Goal: Information Seeking & Learning: Learn about a topic

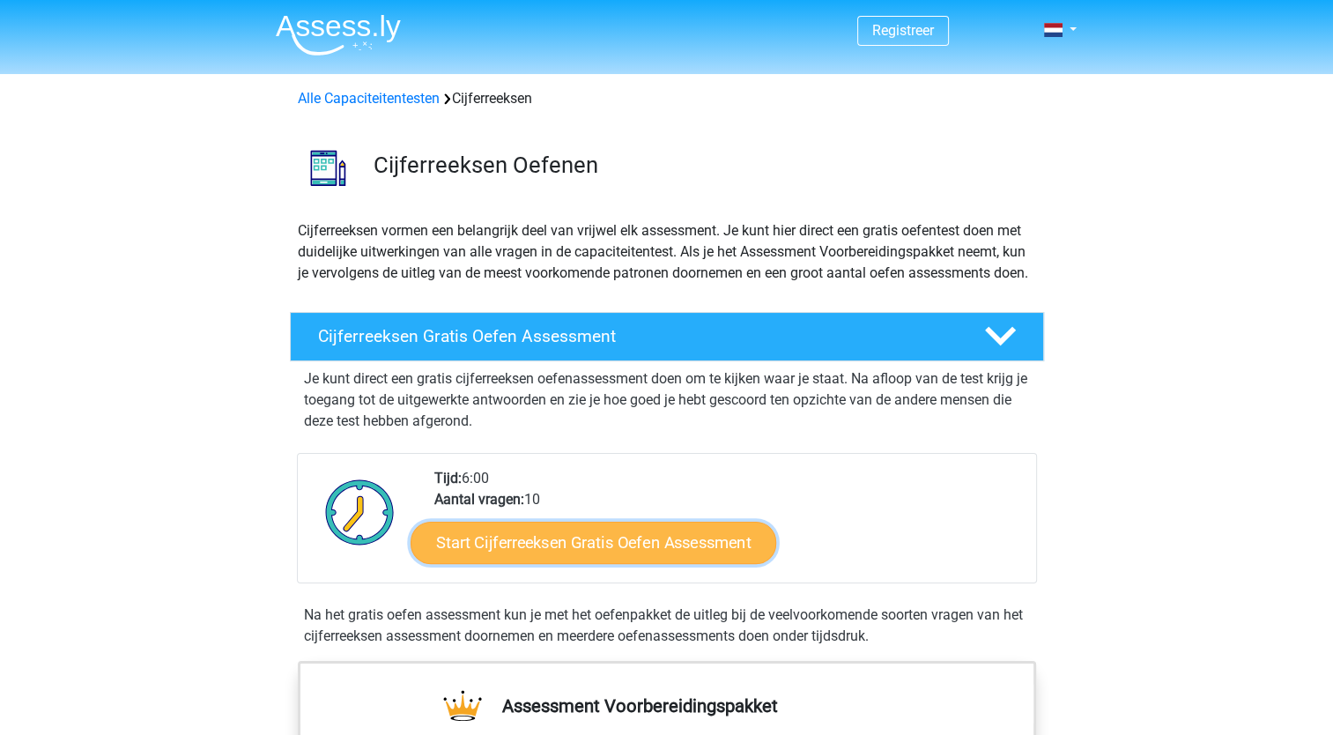
click at [569, 549] on link "Start Cijferreeksen Gratis Oefen Assessment" at bounding box center [593, 542] width 366 height 42
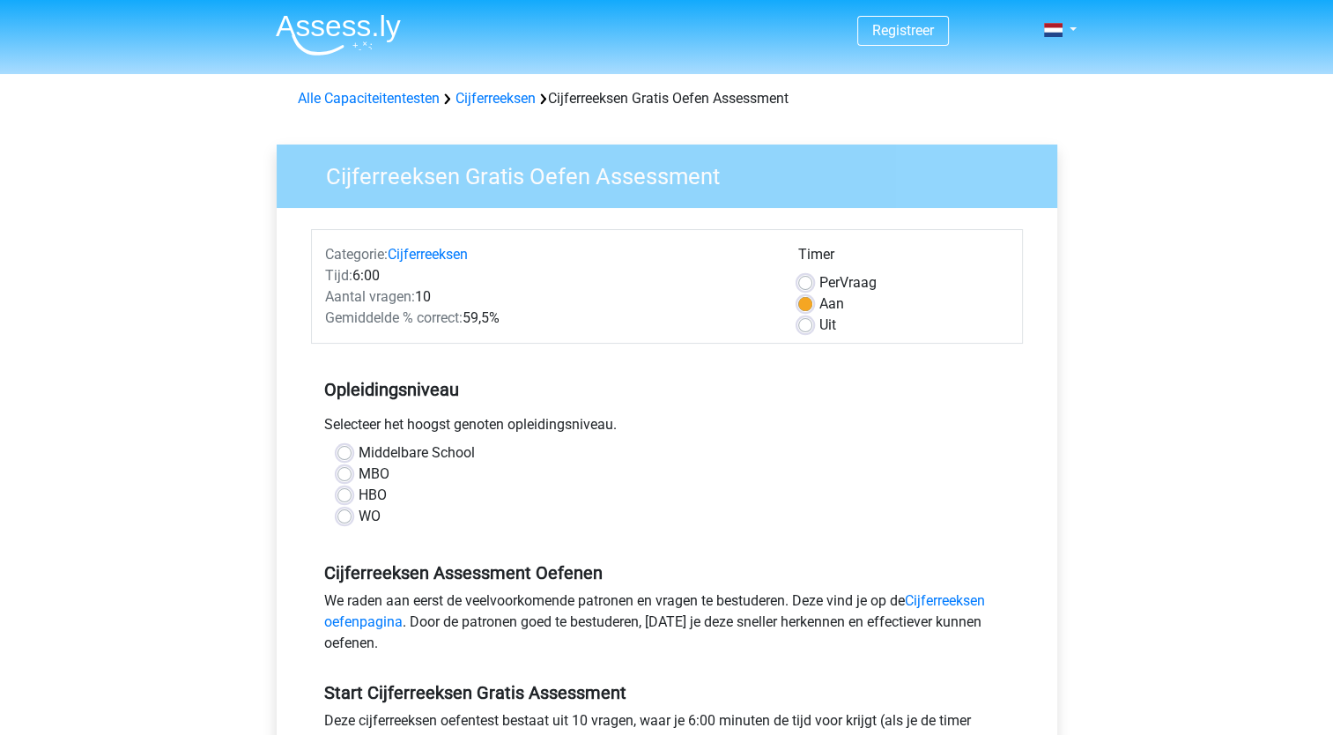
click at [358, 495] on label "HBO" at bounding box center [372, 494] width 28 height 21
click at [345, 495] on input "HBO" at bounding box center [344, 493] width 14 height 18
radio input "true"
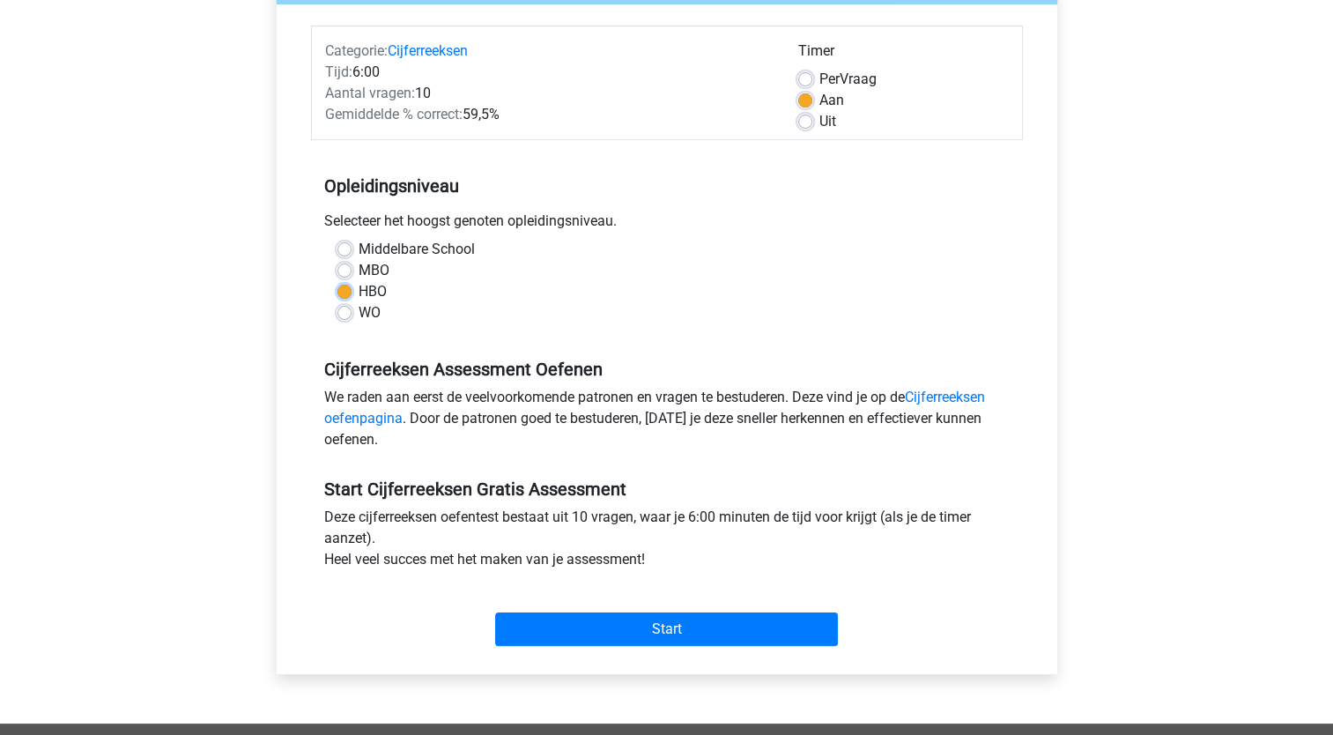
scroll to position [203, 0]
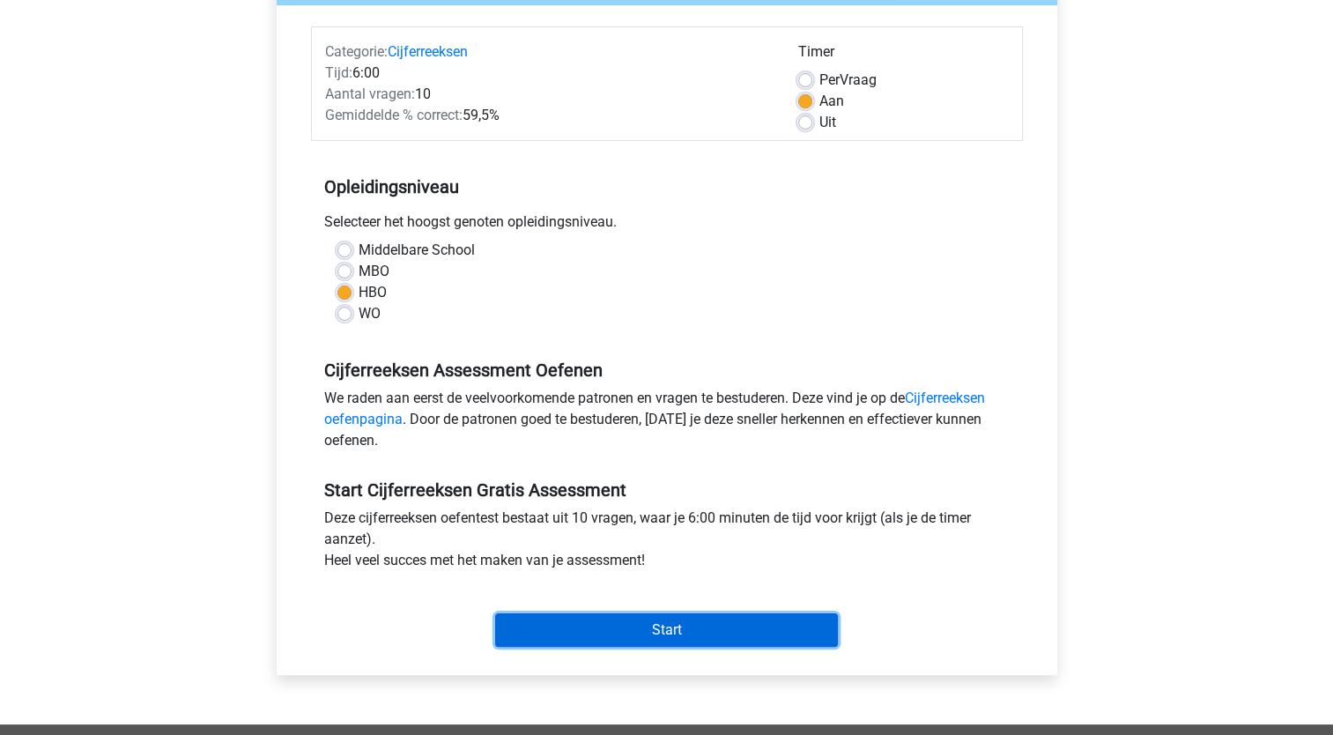
click at [613, 636] on input "Start" at bounding box center [666, 629] width 343 height 33
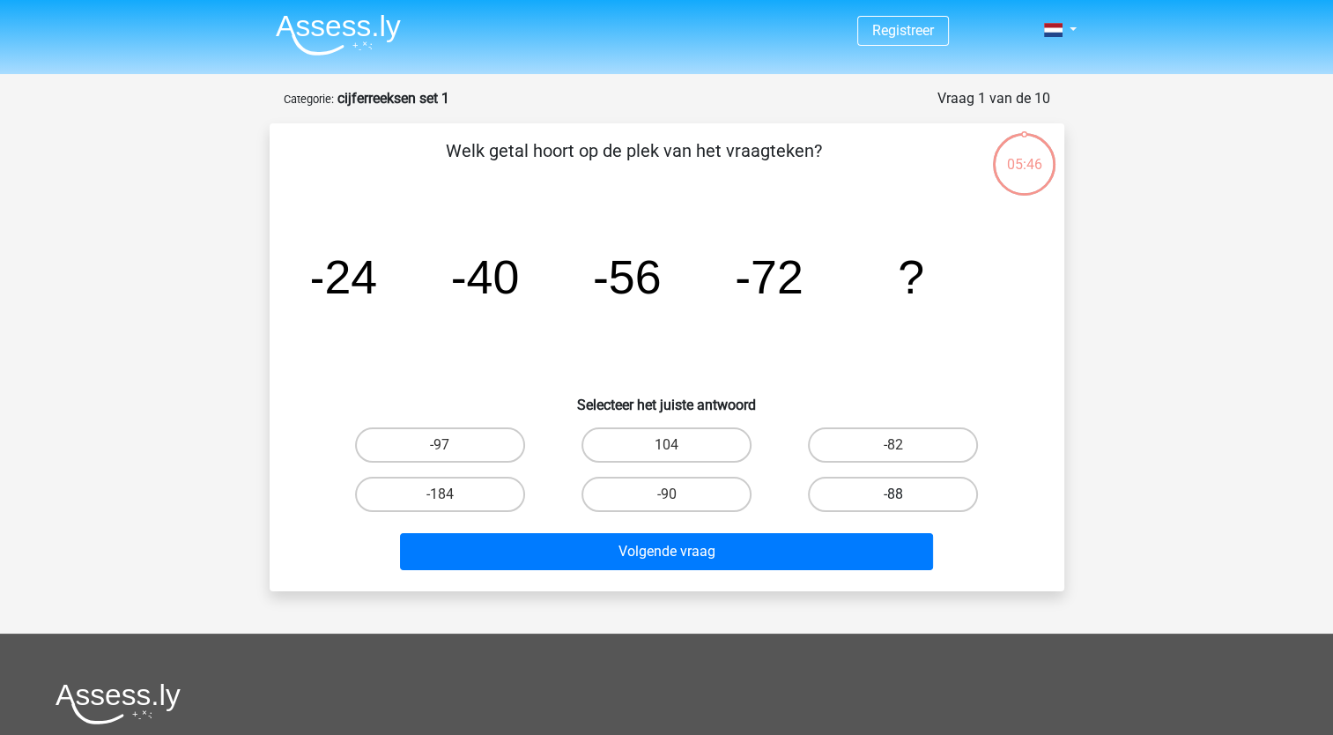
click at [899, 491] on label "-88" at bounding box center [893, 493] width 170 height 35
click at [899, 494] on input "-88" at bounding box center [898, 499] width 11 height 11
radio input "true"
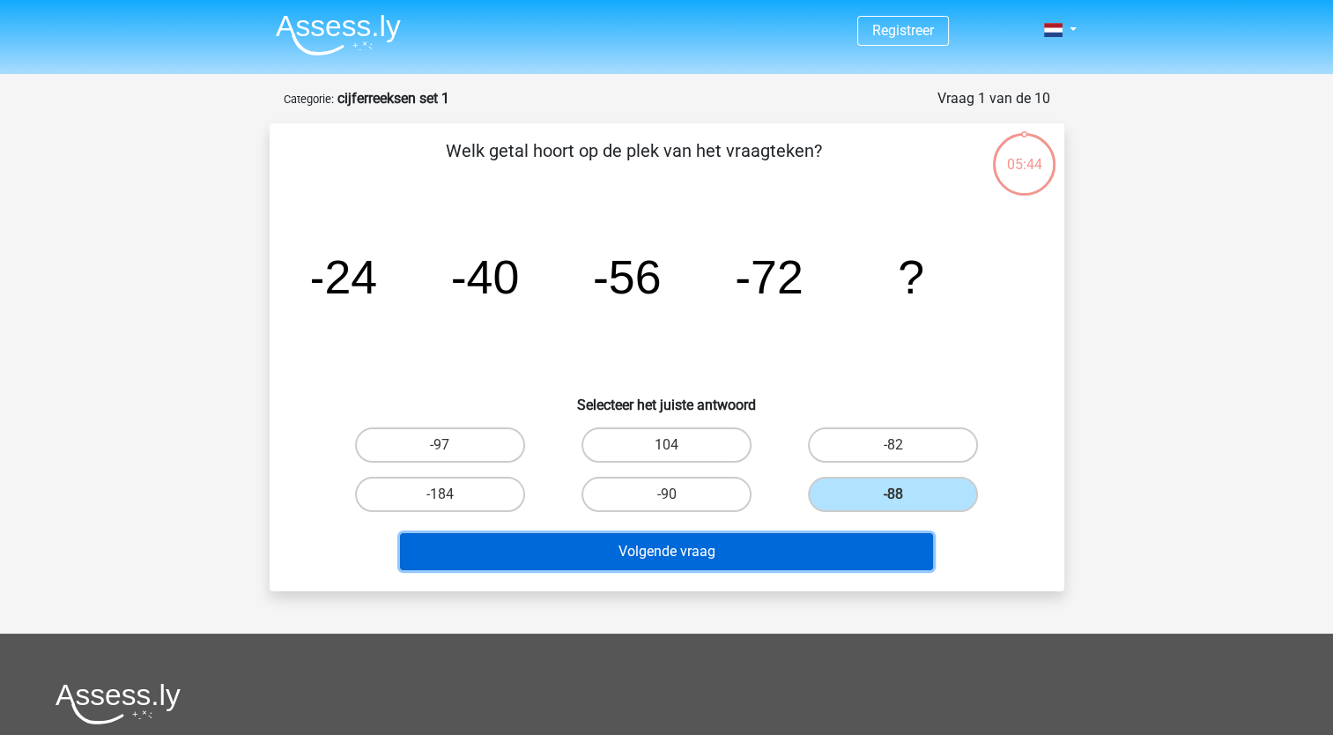
click at [828, 558] on button "Volgende vraag" at bounding box center [666, 551] width 533 height 37
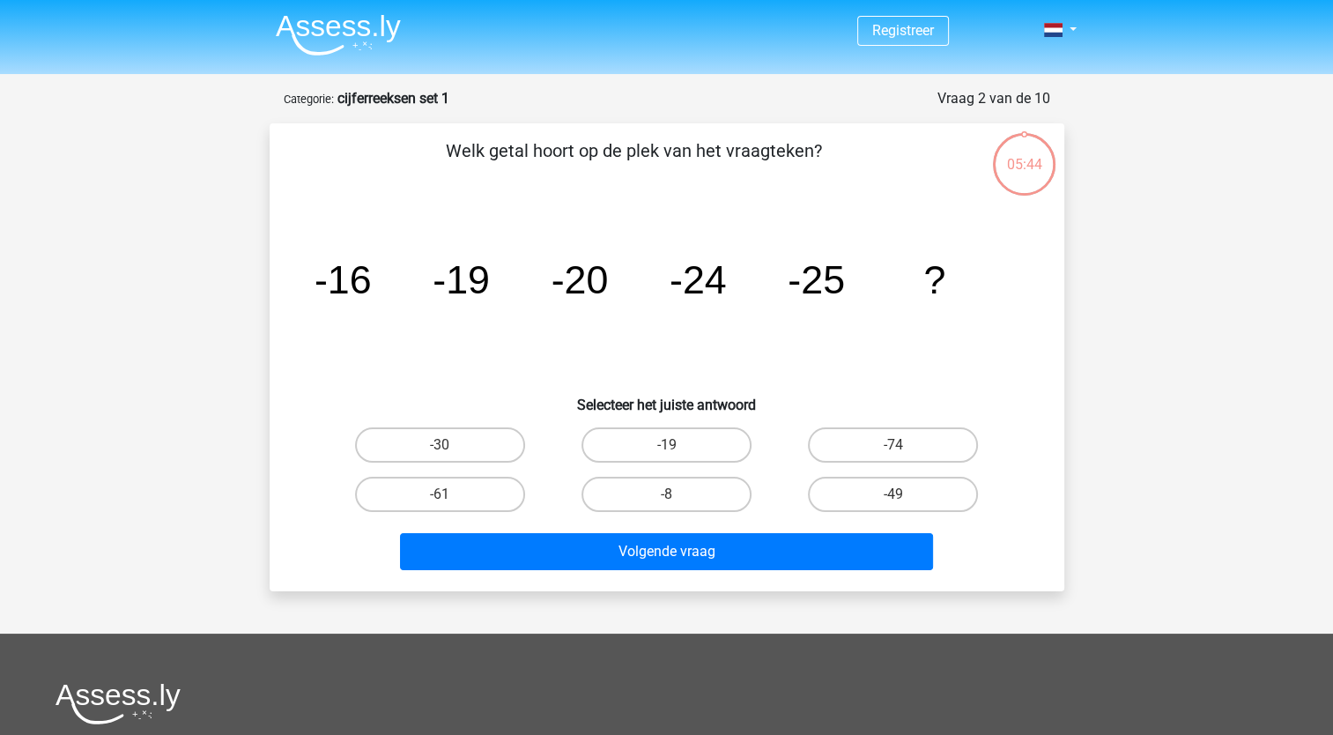
scroll to position [88, 0]
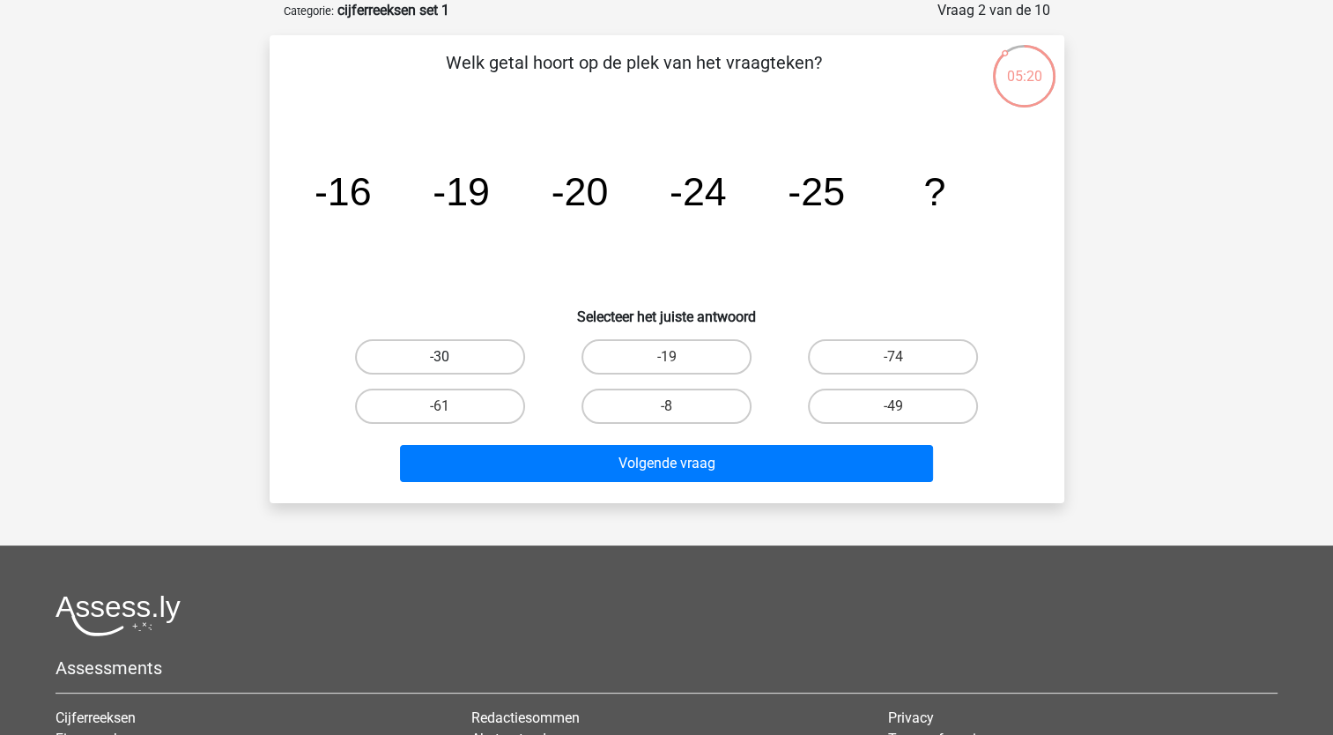
click at [443, 352] on label "-30" at bounding box center [440, 356] width 170 height 35
click at [443, 357] on input "-30" at bounding box center [444, 362] width 11 height 11
radio input "true"
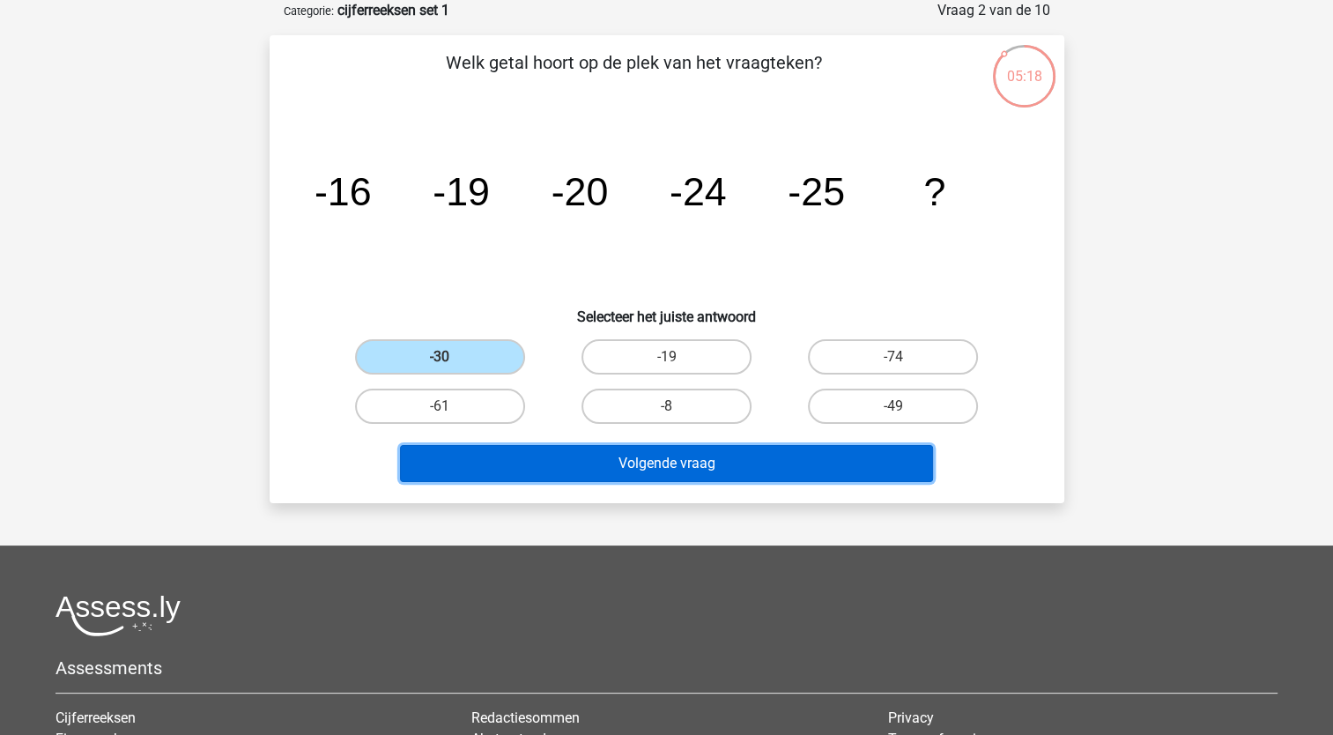
click at [711, 467] on button "Volgende vraag" at bounding box center [666, 463] width 533 height 37
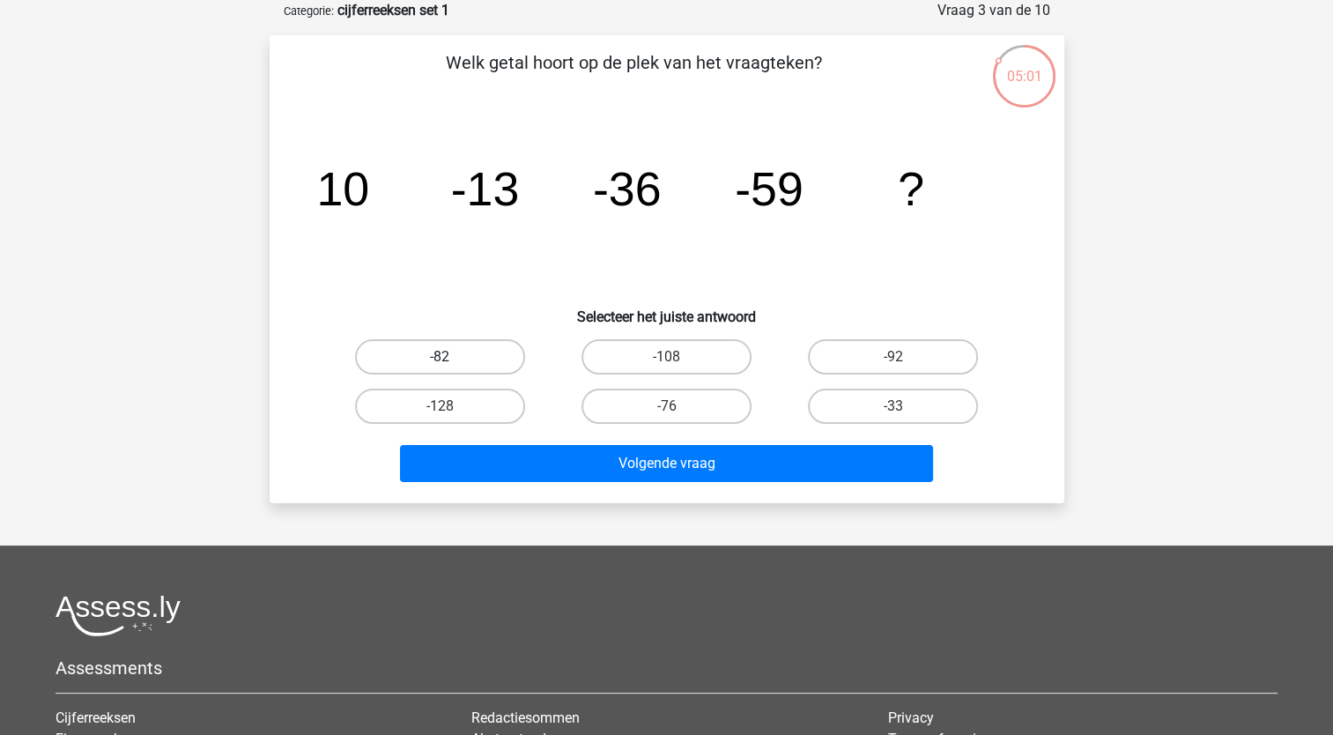
click at [426, 350] on label "-82" at bounding box center [440, 356] width 170 height 35
click at [439, 357] on input "-82" at bounding box center [444, 362] width 11 height 11
radio input "true"
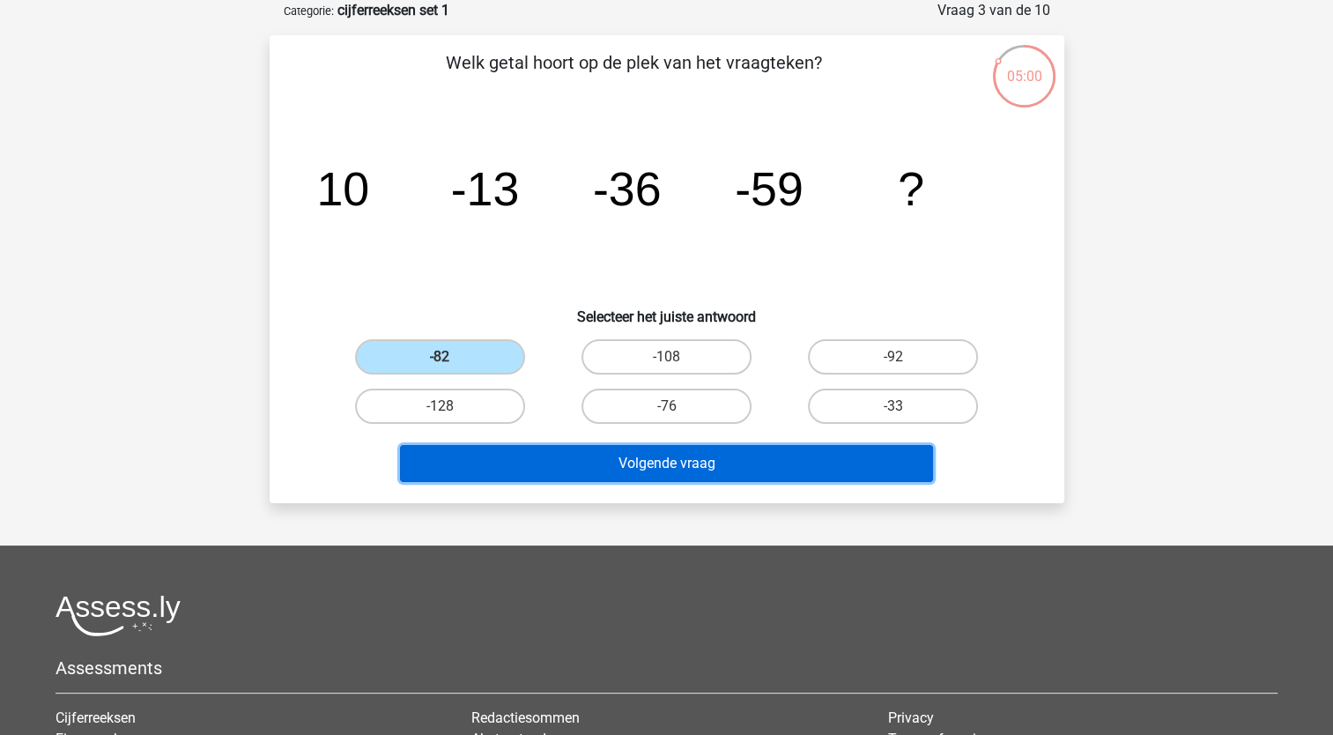
click at [606, 460] on button "Volgende vraag" at bounding box center [666, 463] width 533 height 37
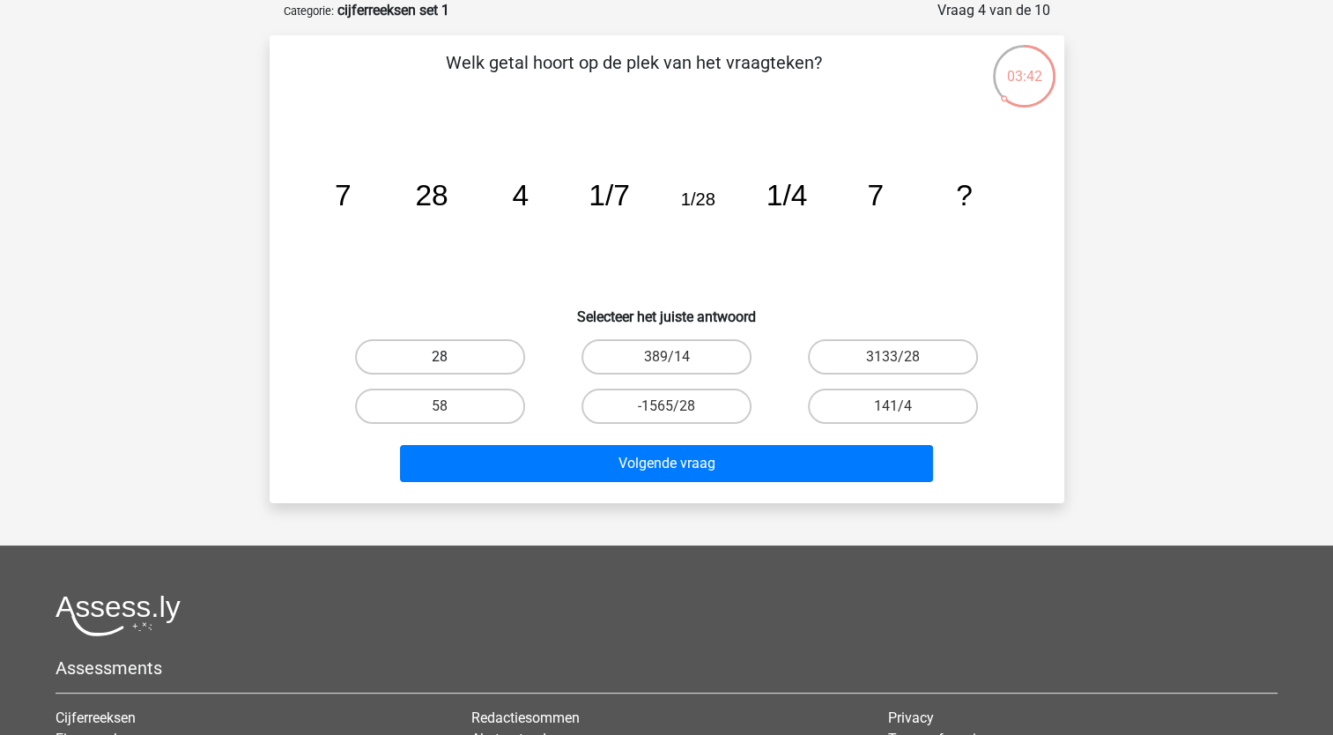
click at [469, 352] on label "28" at bounding box center [440, 356] width 170 height 35
click at [451, 357] on input "28" at bounding box center [444, 362] width 11 height 11
radio input "true"
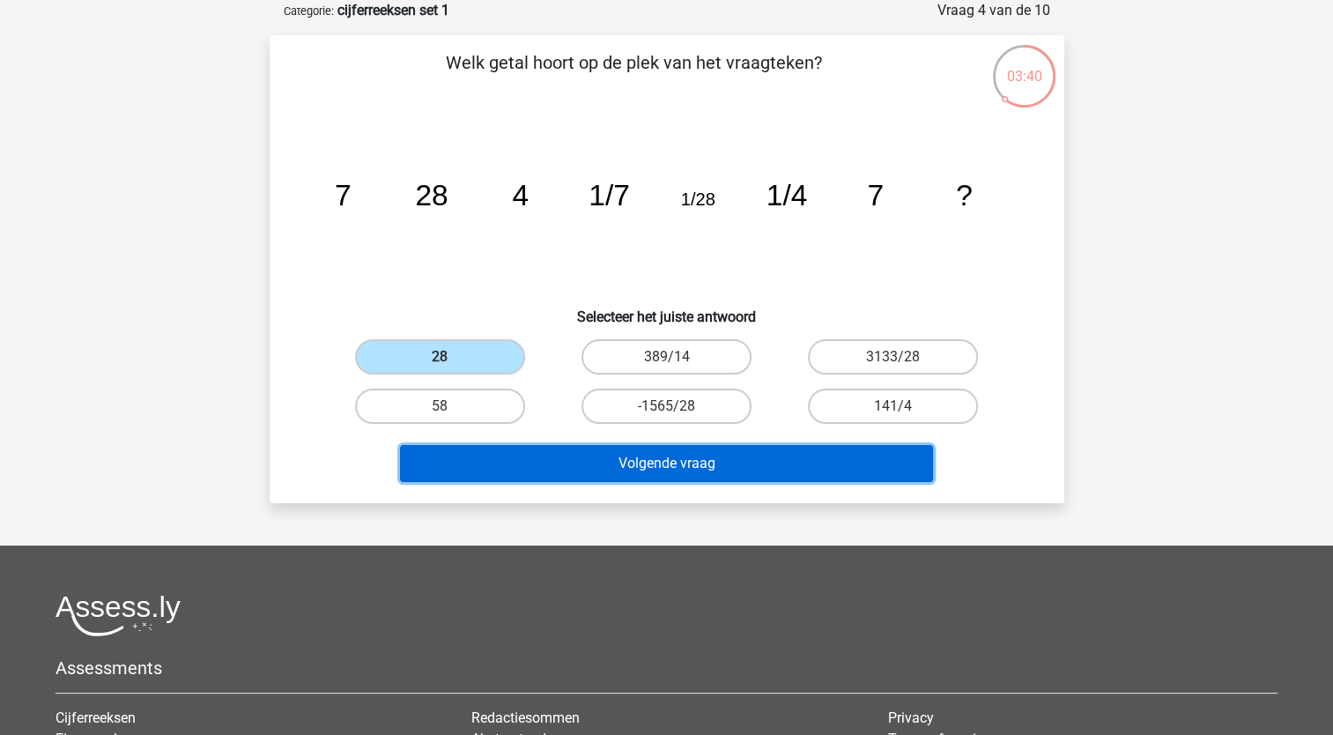
click at [582, 463] on button "Volgende vraag" at bounding box center [666, 463] width 533 height 37
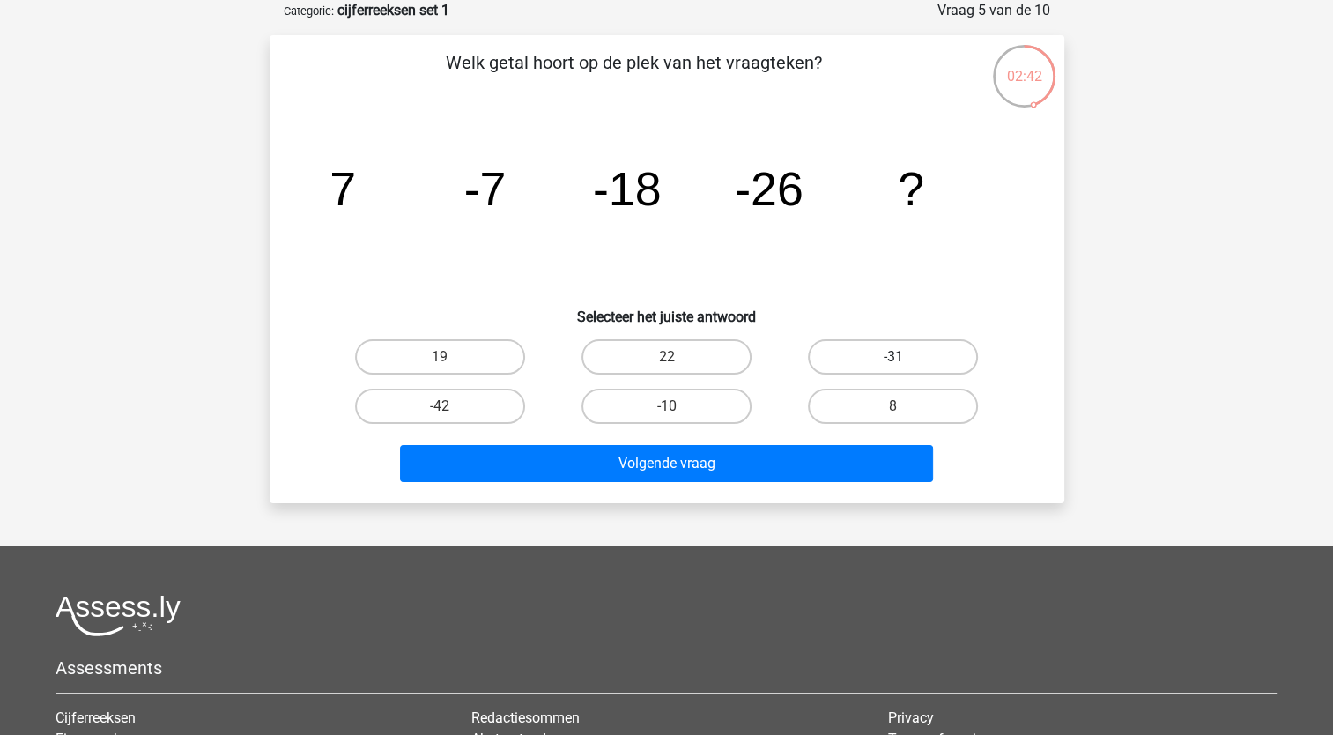
click at [930, 343] on label "-31" at bounding box center [893, 356] width 170 height 35
click at [905, 357] on input "-31" at bounding box center [898, 362] width 11 height 11
radio input "true"
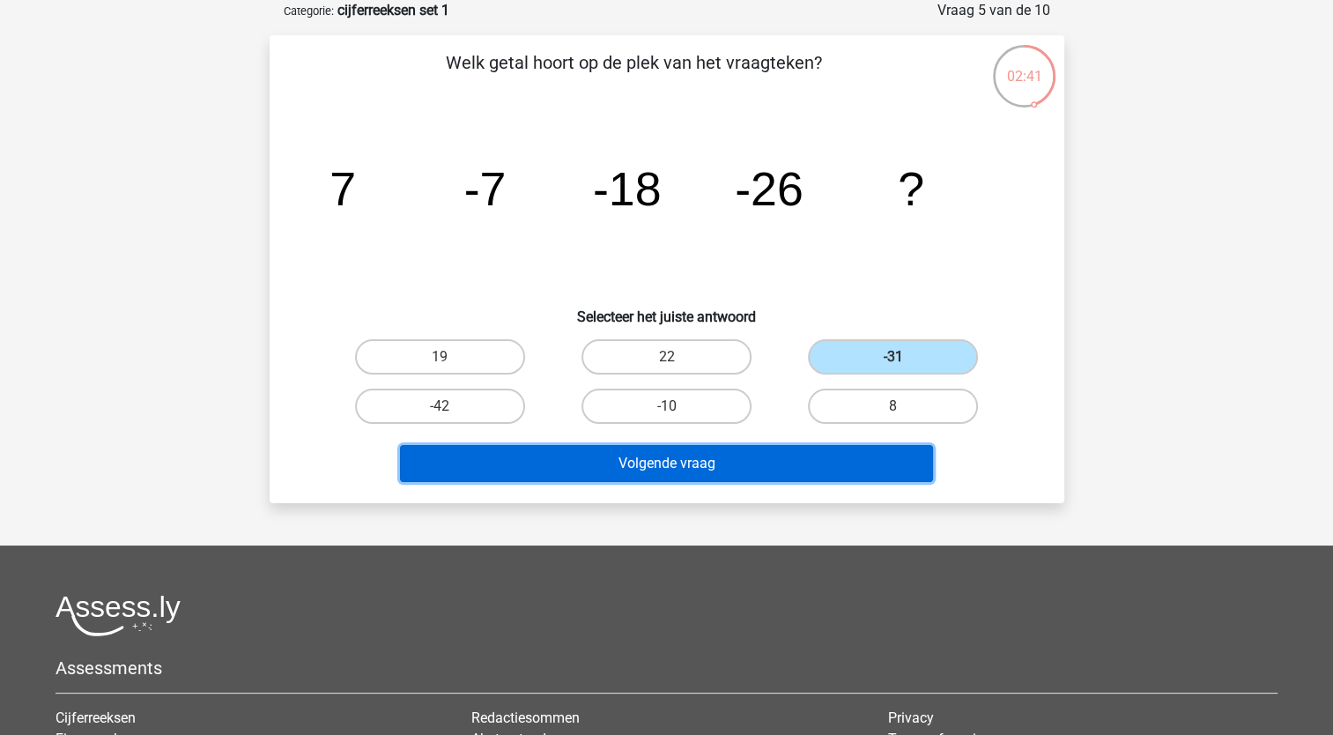
click at [764, 453] on button "Volgende vraag" at bounding box center [666, 463] width 533 height 37
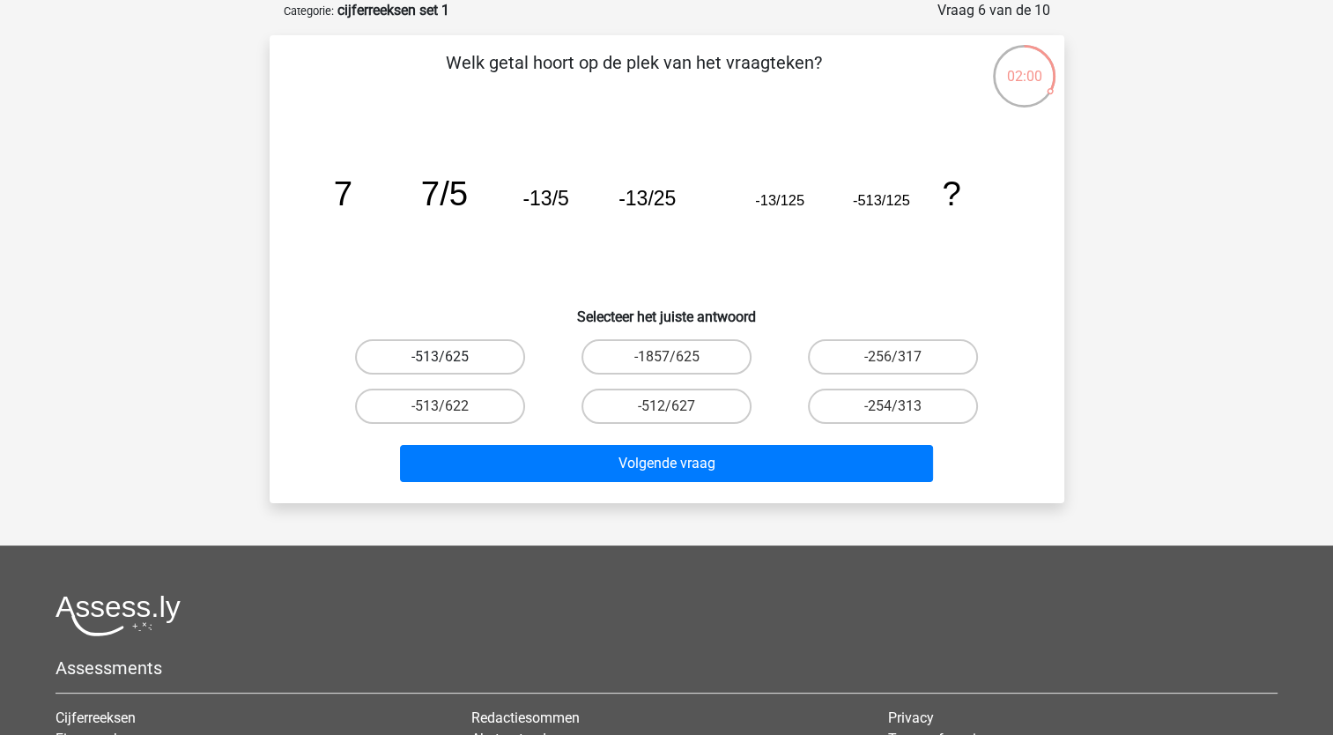
click at [419, 352] on label "-513/625" at bounding box center [440, 356] width 170 height 35
click at [439, 357] on input "-513/625" at bounding box center [444, 362] width 11 height 11
radio input "true"
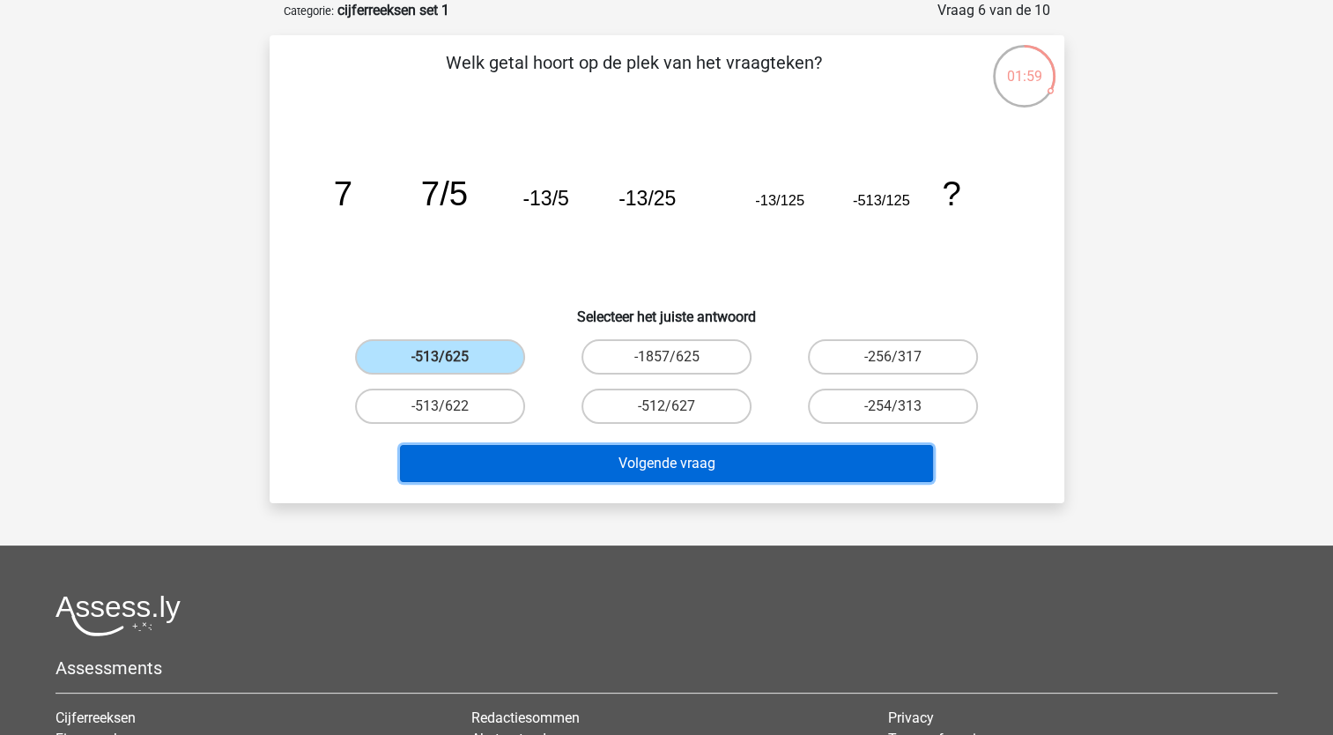
click at [528, 469] on button "Volgende vraag" at bounding box center [666, 463] width 533 height 37
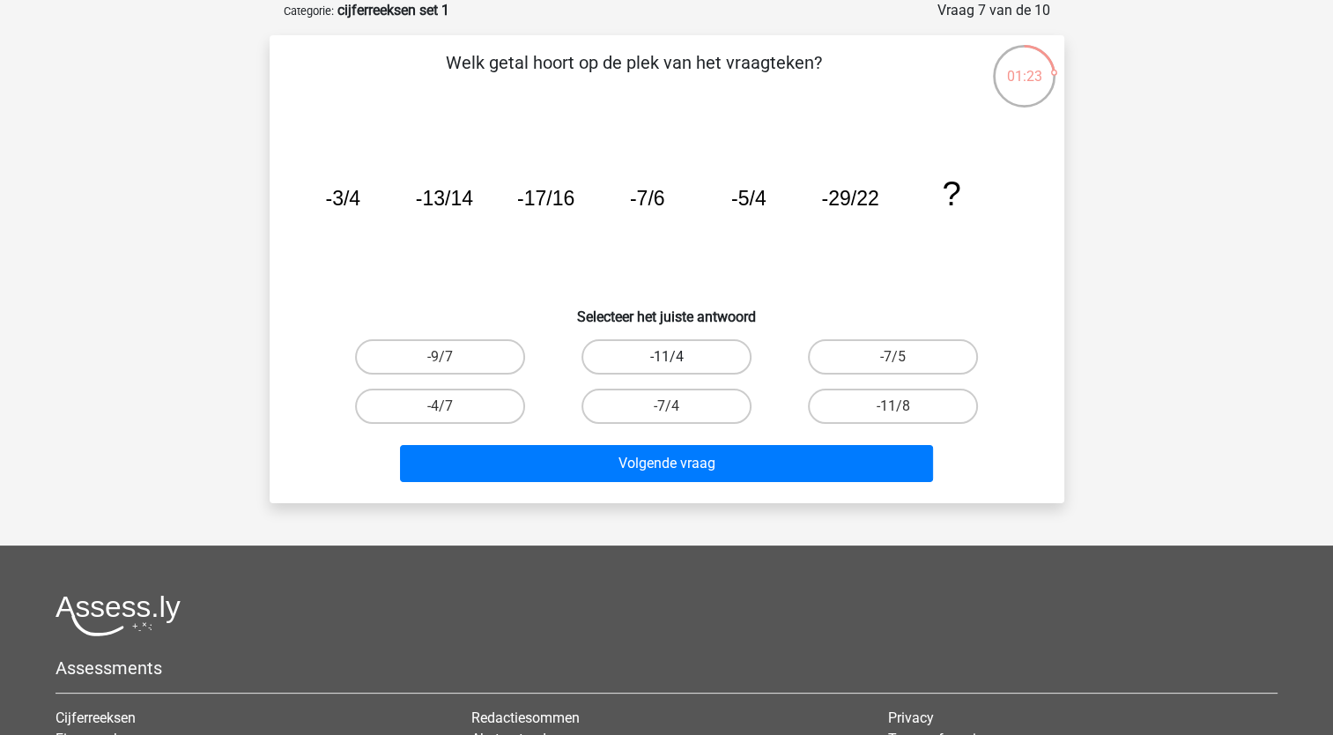
click at [662, 353] on label "-11/4" at bounding box center [666, 356] width 170 height 35
click at [666, 357] on input "-11/4" at bounding box center [671, 362] width 11 height 11
radio input "true"
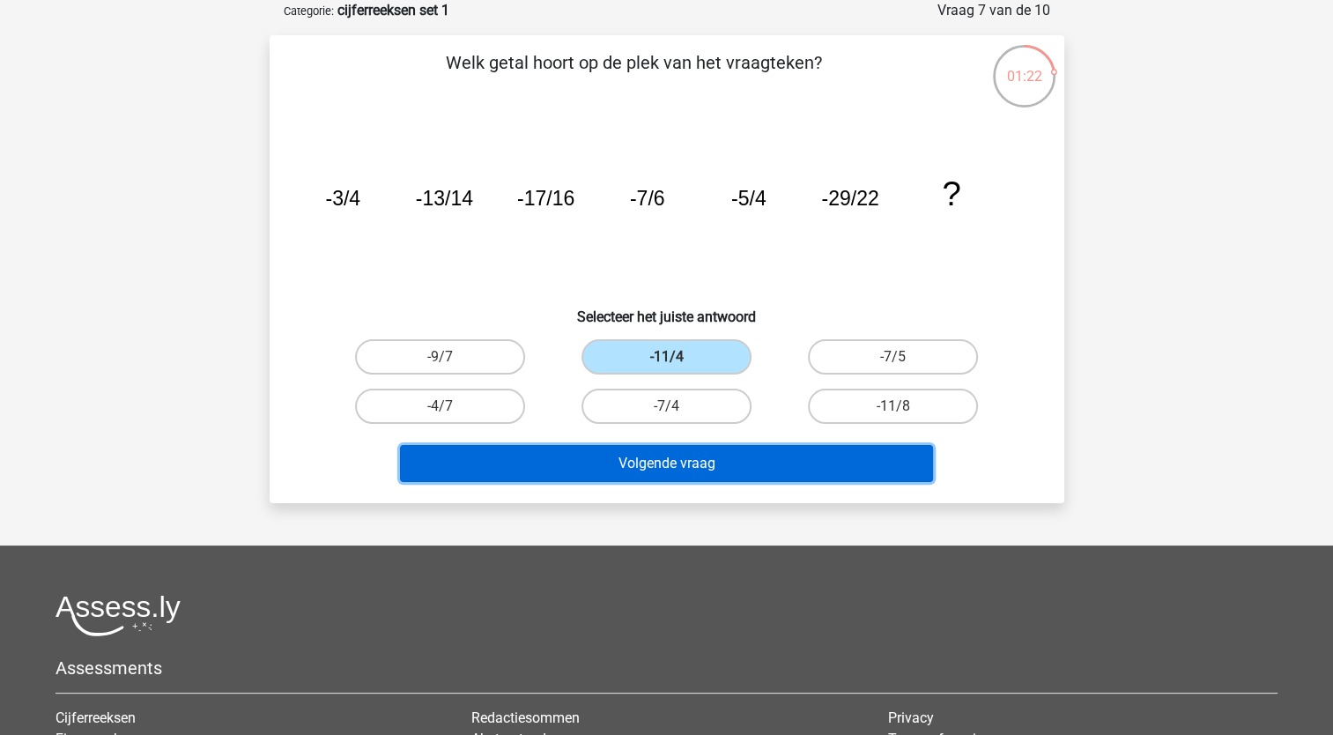
click at [638, 462] on button "Volgende vraag" at bounding box center [666, 463] width 533 height 37
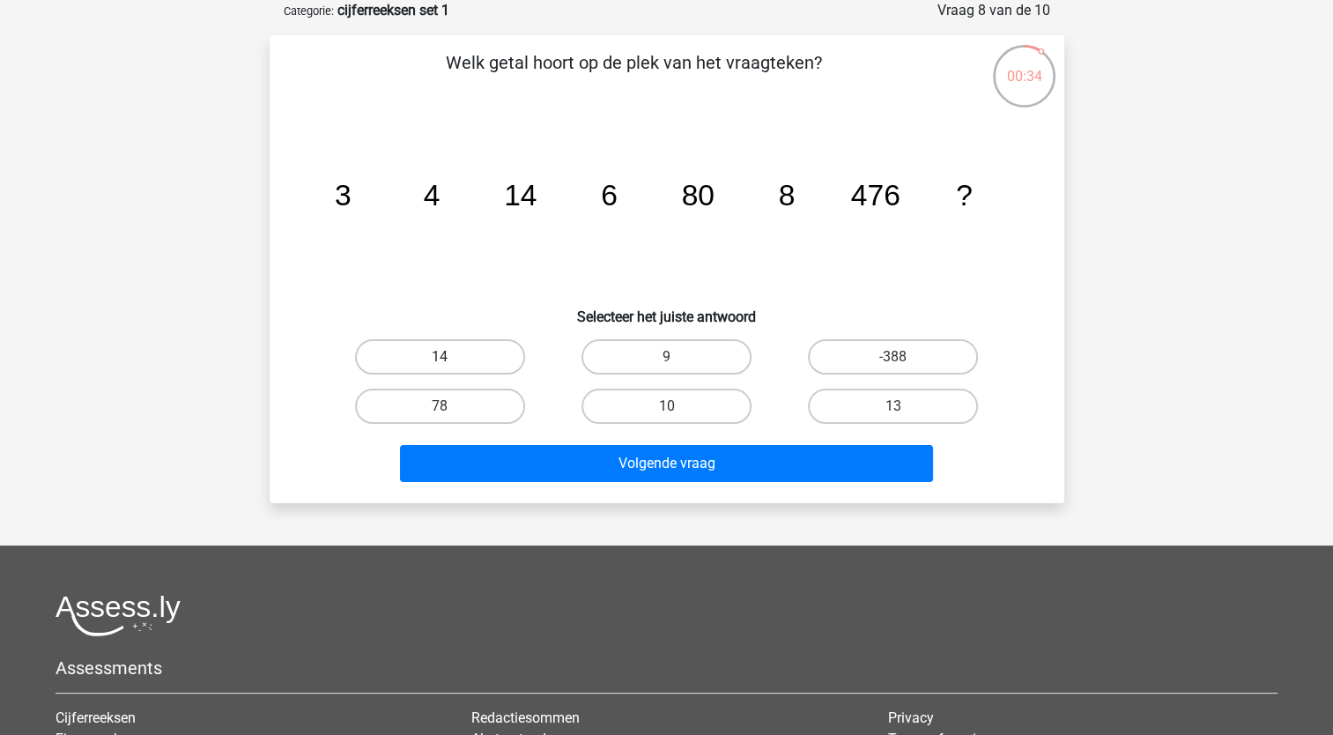
click at [444, 340] on label "14" at bounding box center [440, 356] width 170 height 35
click at [444, 357] on input "14" at bounding box center [444, 362] width 11 height 11
radio input "true"
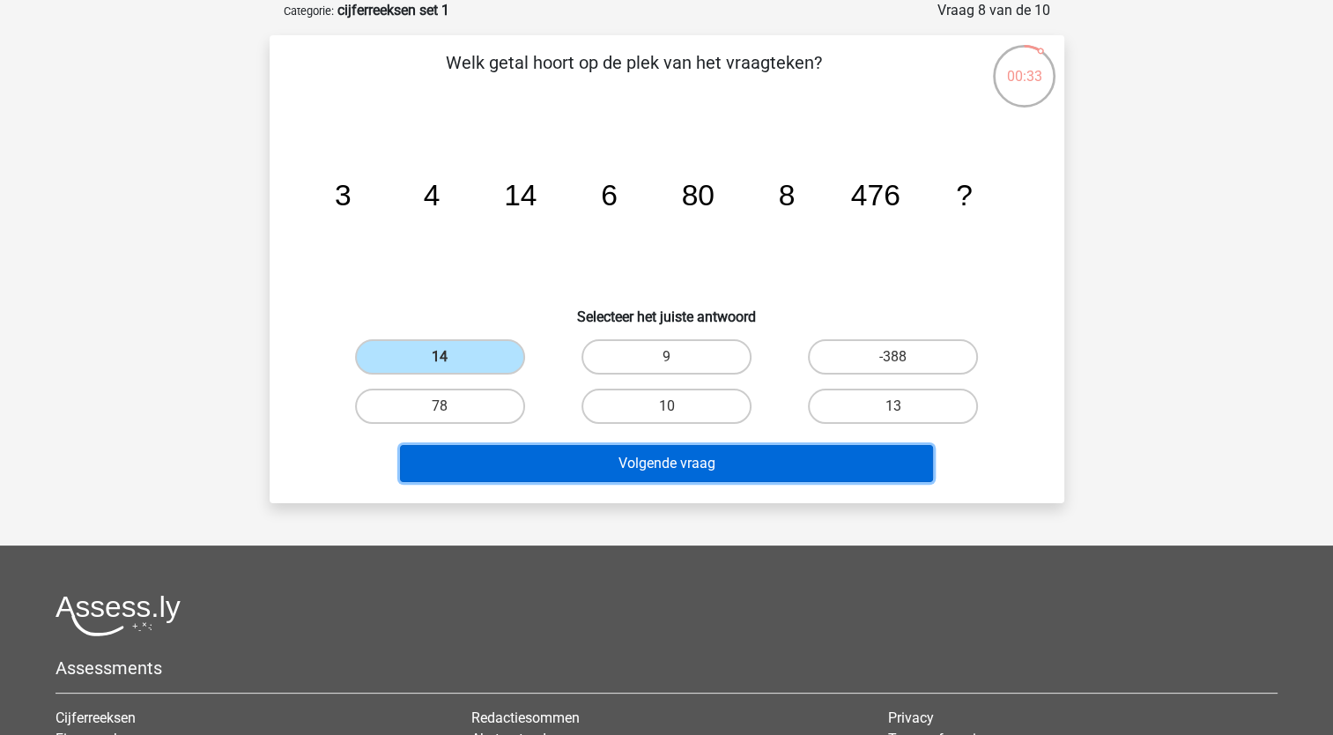
click at [525, 461] on button "Volgende vraag" at bounding box center [666, 463] width 533 height 37
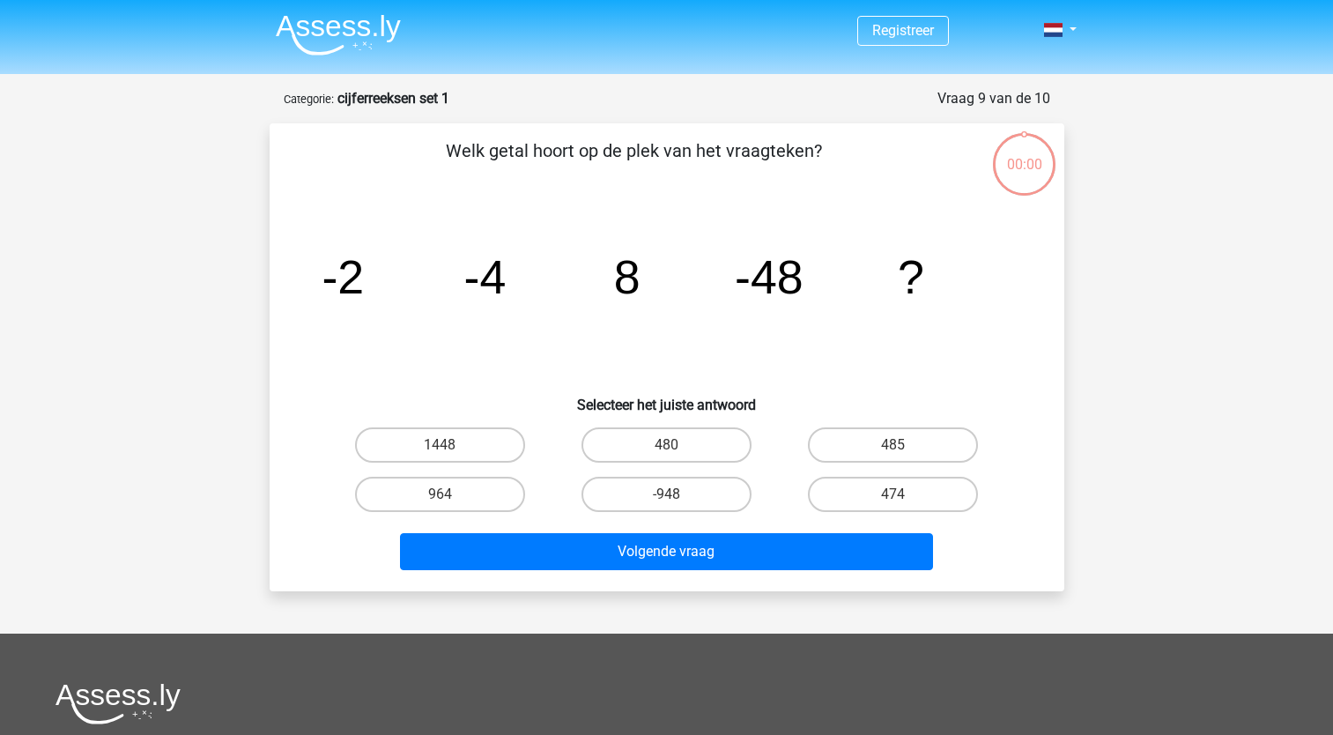
scroll to position [88, 0]
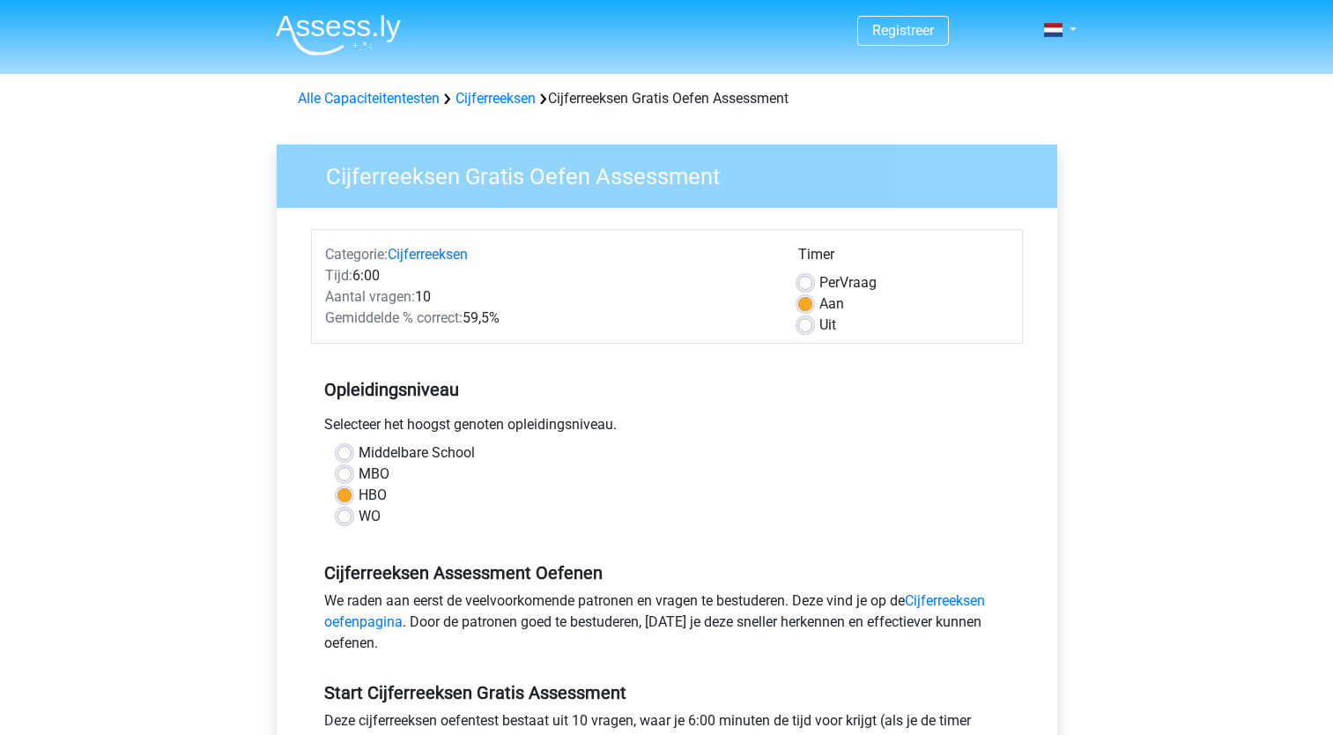
scroll to position [203, 0]
